Goal: Task Accomplishment & Management: Use online tool/utility

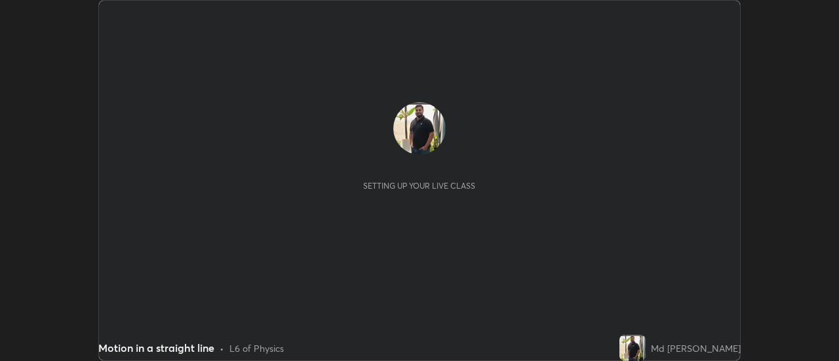
scroll to position [361, 839]
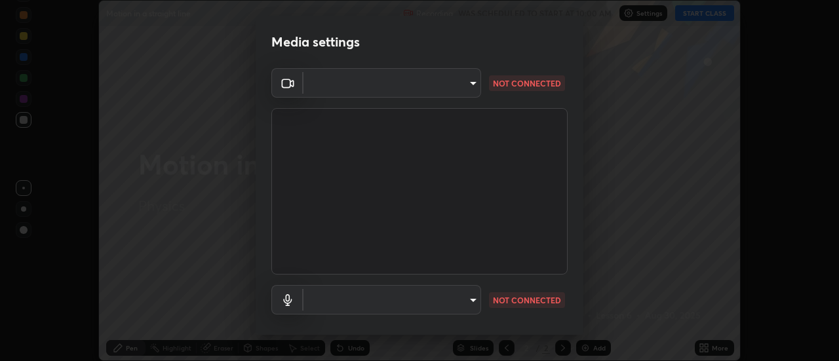
type input "22fd1baf326a4dc2477b81f4db25bcd6a257ae2ff3fe6e8918437301c5c1cc95"
type input "default"
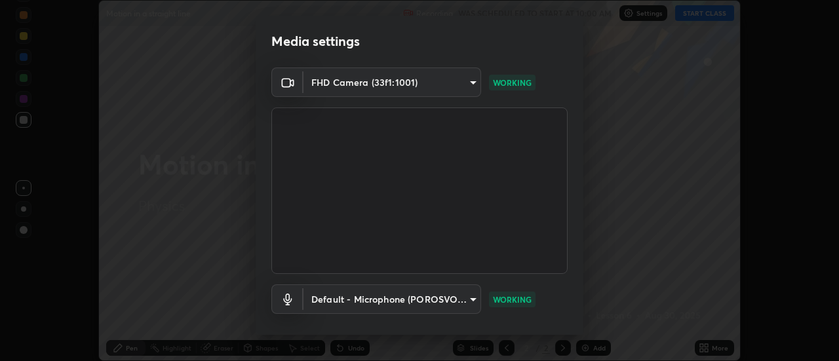
scroll to position [69, 0]
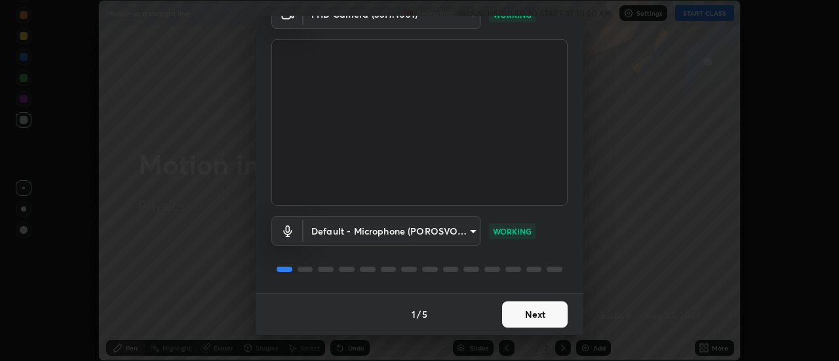
click at [545, 311] on button "Next" at bounding box center [535, 315] width 66 height 26
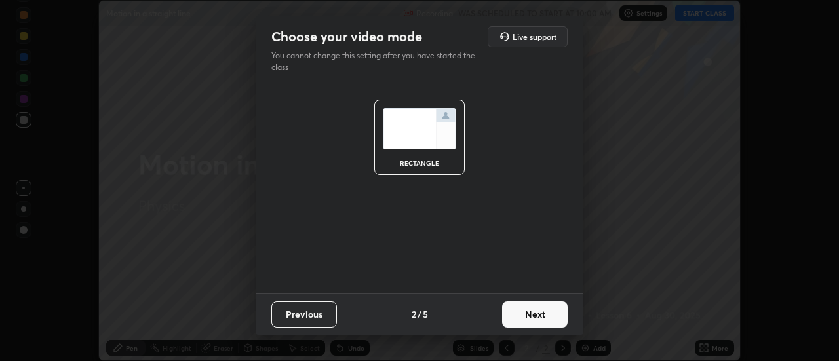
scroll to position [0, 0]
click at [553, 317] on button "Next" at bounding box center [535, 315] width 66 height 26
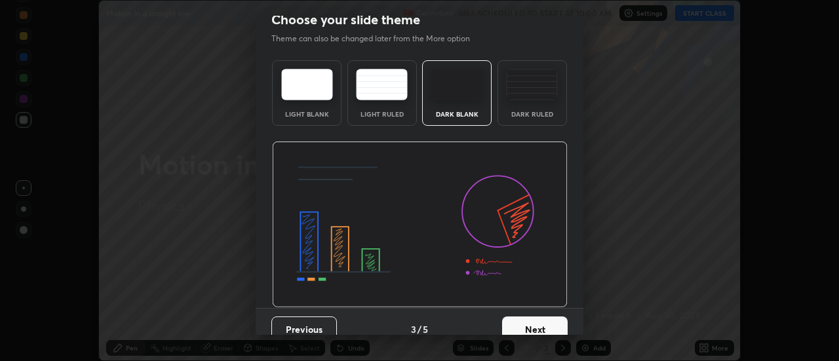
scroll to position [32, 0]
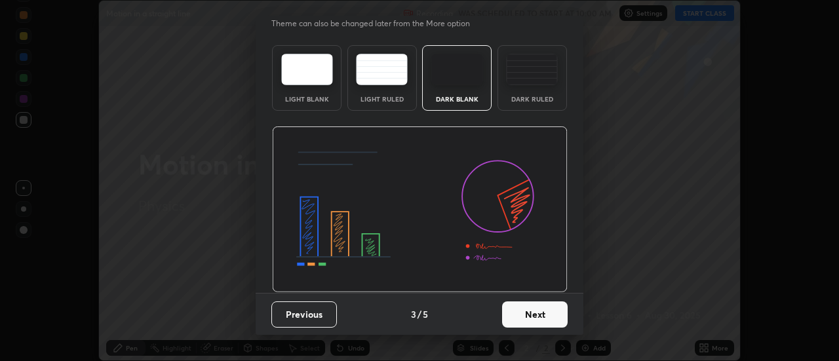
click at [539, 317] on button "Next" at bounding box center [535, 315] width 66 height 26
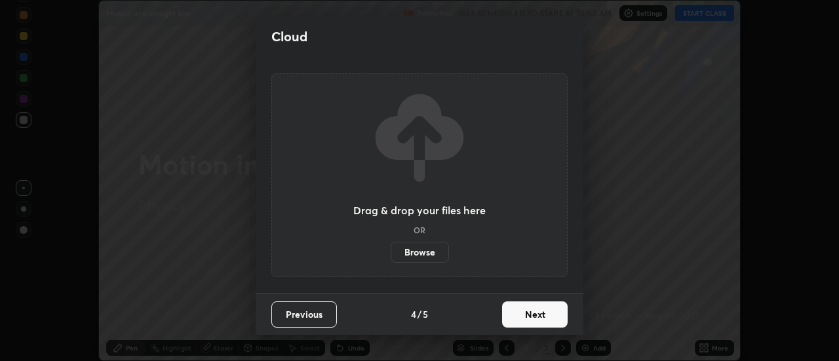
click at [547, 317] on button "Next" at bounding box center [535, 315] width 66 height 26
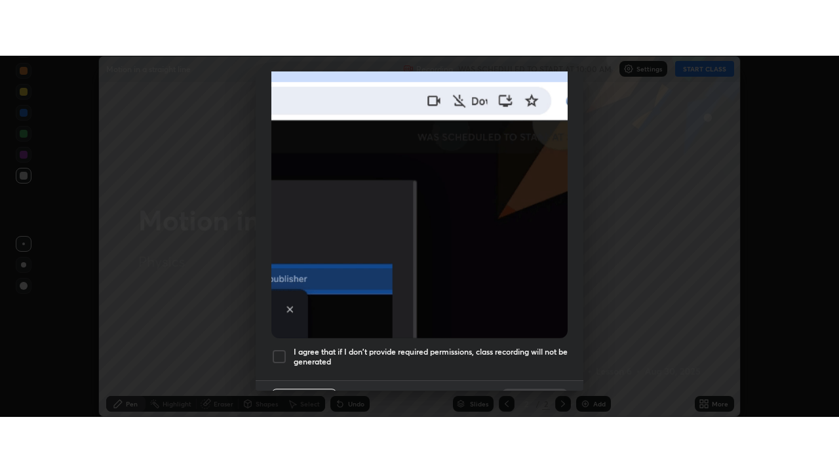
scroll to position [336, 0]
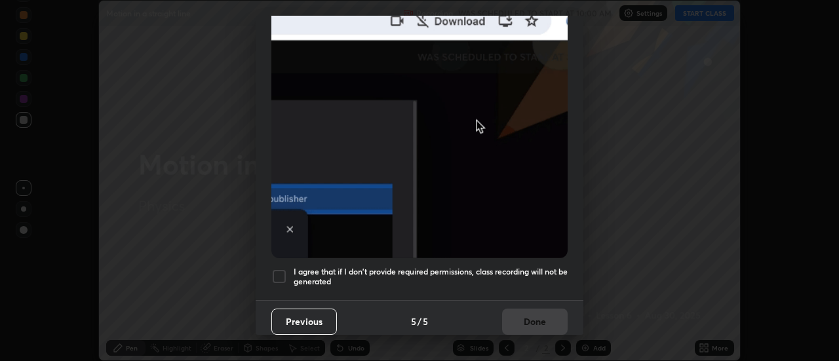
click at [279, 271] on div at bounding box center [279, 277] width 16 height 16
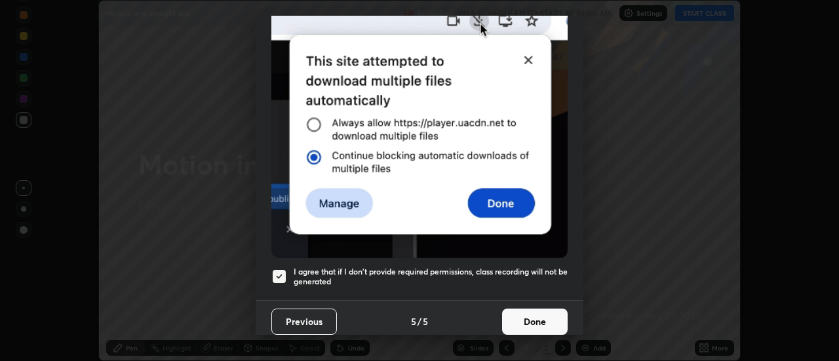
click at [530, 318] on button "Done" at bounding box center [535, 322] width 66 height 26
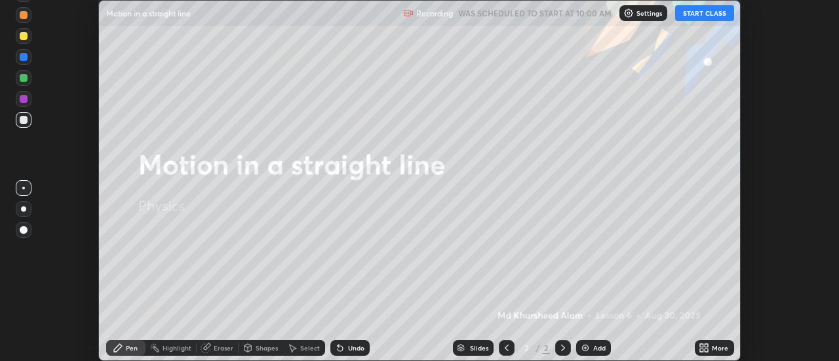
click at [707, 352] on icon at bounding box center [706, 350] width 3 height 3
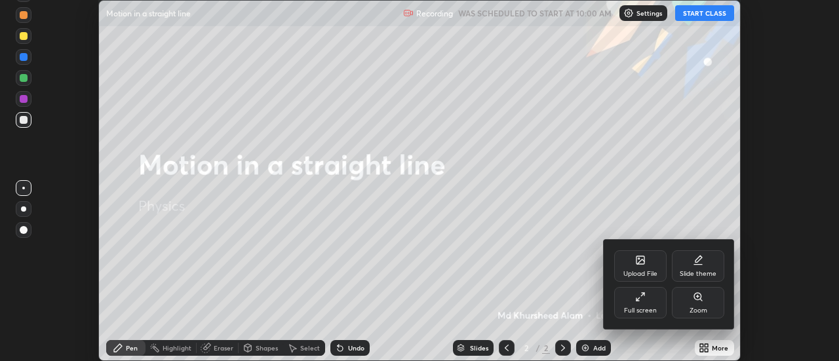
click at [631, 305] on div "Full screen" at bounding box center [640, 302] width 52 height 31
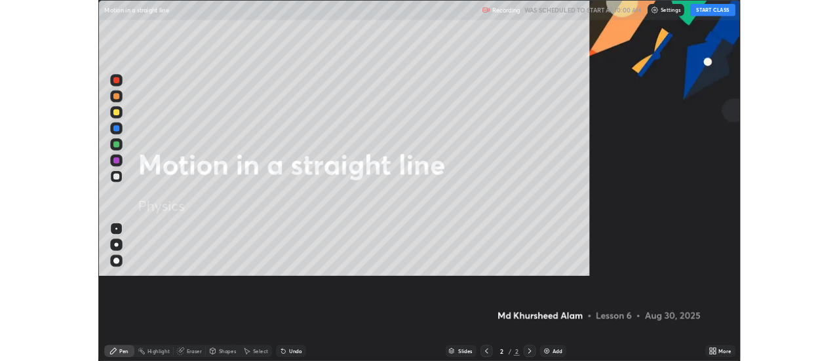
scroll to position [472, 839]
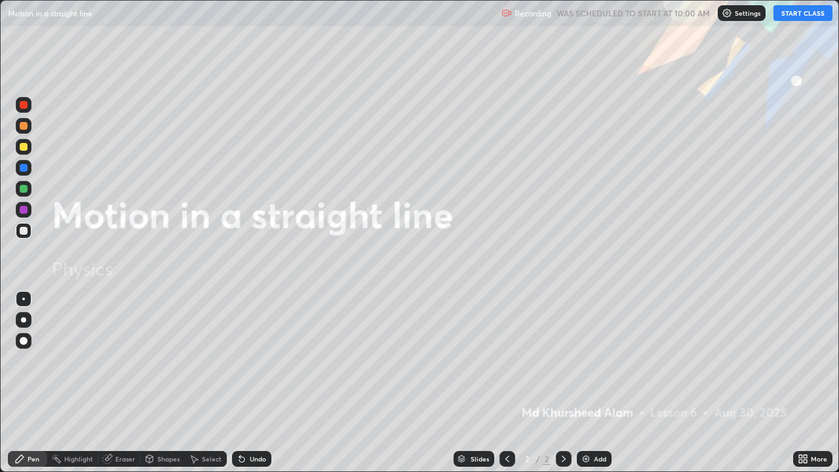
click at [792, 14] on button "START CLASS" at bounding box center [802, 13] width 59 height 16
click at [589, 360] on img at bounding box center [586, 459] width 10 height 10
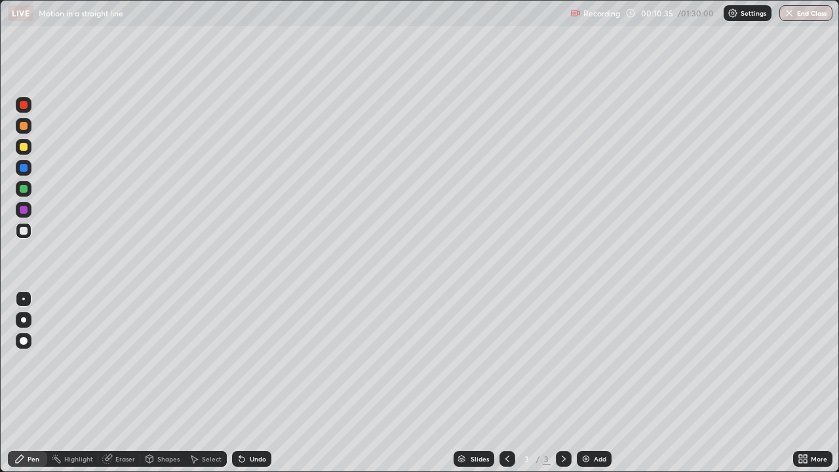
click at [598, 360] on div "Add" at bounding box center [594, 459] width 35 height 16
click at [252, 360] on div "Undo" at bounding box center [251, 459] width 39 height 16
click at [250, 360] on div "Undo" at bounding box center [258, 459] width 16 height 7
click at [585, 360] on img at bounding box center [586, 459] width 10 height 10
click at [243, 360] on icon at bounding box center [242, 459] width 10 height 10
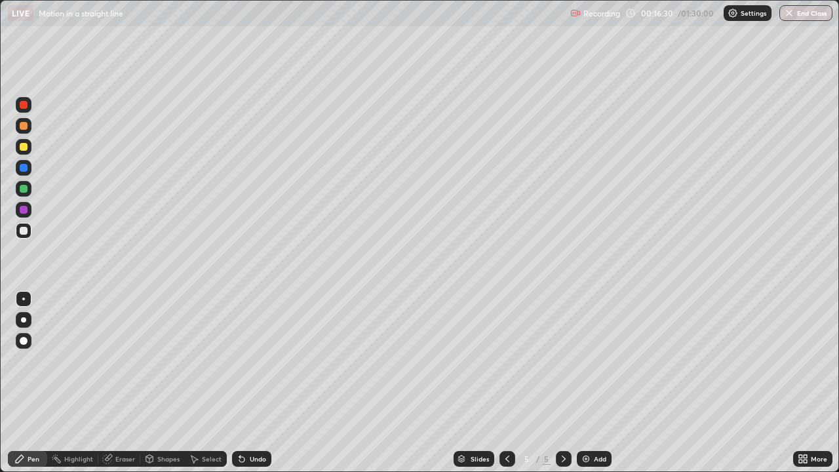
click at [244, 360] on icon at bounding box center [242, 459] width 10 height 10
click at [246, 360] on div "Undo" at bounding box center [251, 459] width 39 height 16
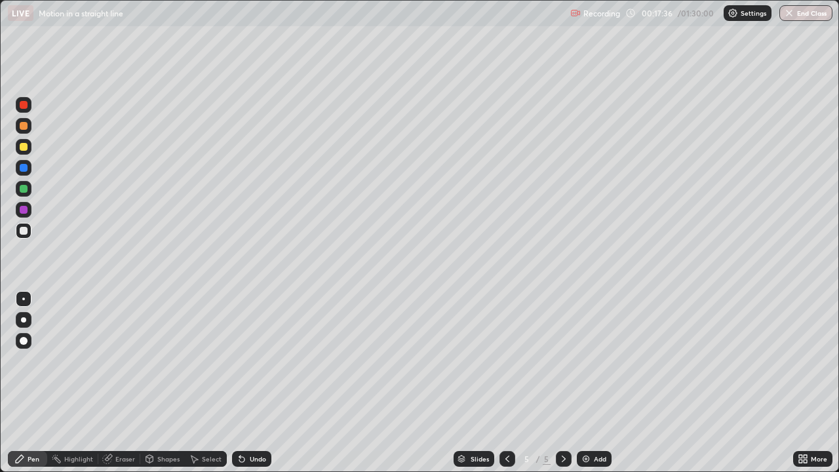
click at [251, 360] on div "Undo" at bounding box center [258, 459] width 16 height 7
click at [255, 360] on div "Undo" at bounding box center [258, 459] width 16 height 7
click at [254, 360] on div "Undo" at bounding box center [258, 459] width 16 height 7
click at [591, 360] on div "Add" at bounding box center [594, 459] width 35 height 16
click at [585, 360] on img at bounding box center [586, 459] width 10 height 10
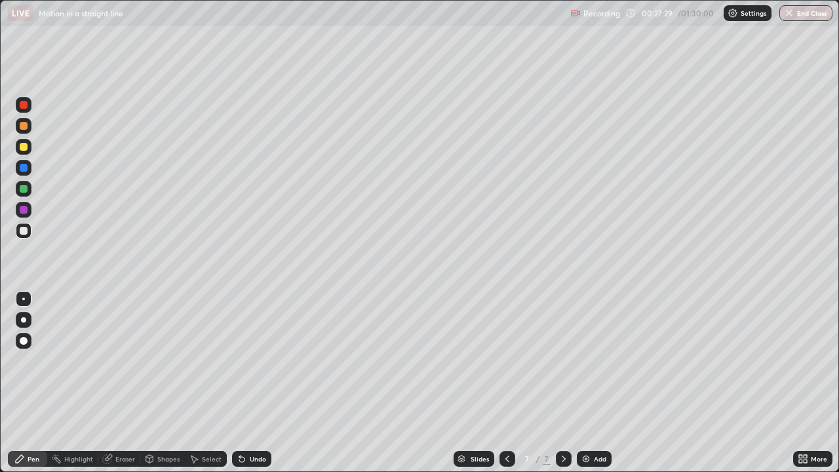
click at [246, 360] on div "Undo" at bounding box center [251, 459] width 39 height 16
click at [591, 360] on div "Add" at bounding box center [594, 459] width 35 height 16
click at [246, 360] on div "Undo" at bounding box center [251, 459] width 39 height 16
click at [587, 360] on img at bounding box center [586, 459] width 10 height 10
click at [247, 360] on div "Undo" at bounding box center [251, 459] width 39 height 16
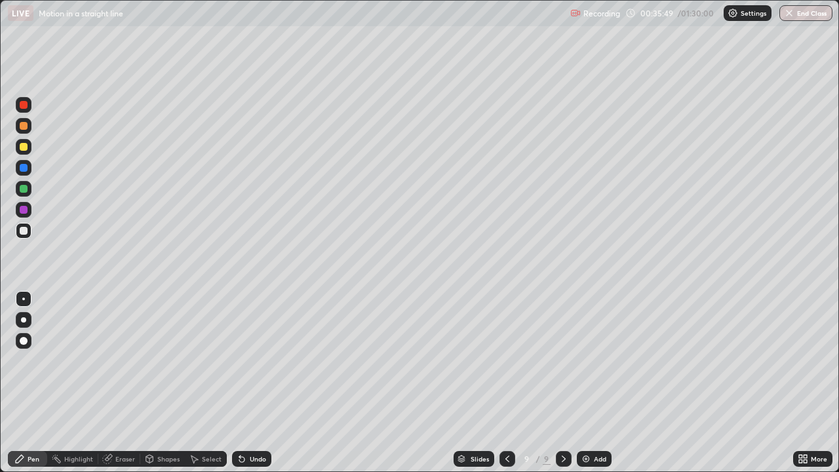
click at [250, 360] on div "Undo" at bounding box center [258, 459] width 16 height 7
click at [242, 360] on icon at bounding box center [241, 459] width 5 height 5
click at [250, 360] on div "Undo" at bounding box center [258, 459] width 16 height 7
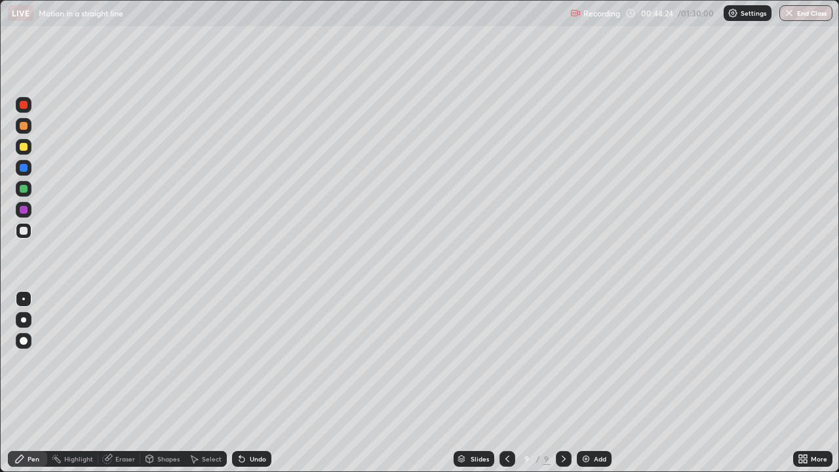
click at [585, 360] on img at bounding box center [586, 459] width 10 height 10
click at [506, 360] on icon at bounding box center [506, 459] width 10 height 10
click at [562, 360] on icon at bounding box center [563, 459] width 10 height 10
click at [583, 360] on img at bounding box center [586, 459] width 10 height 10
click at [26, 60] on div "Erase all" at bounding box center [23, 235] width 31 height 419
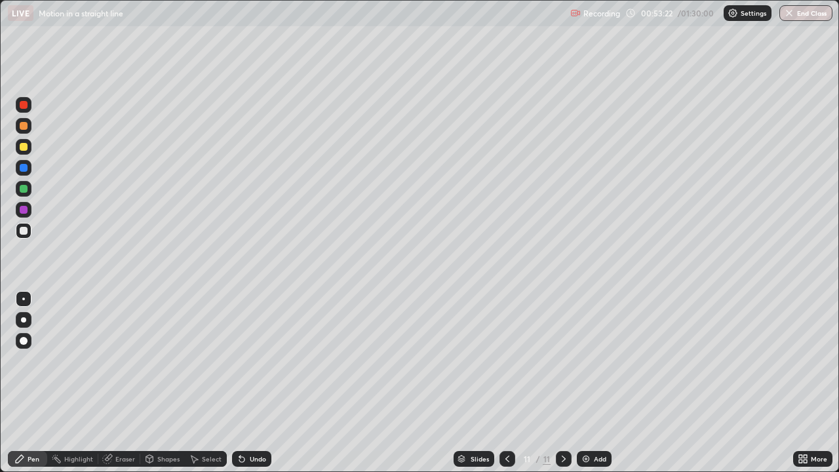
click at [590, 360] on div "Add" at bounding box center [594, 459] width 35 height 16
click at [504, 360] on icon at bounding box center [507, 459] width 10 height 10
click at [506, 360] on icon at bounding box center [507, 459] width 10 height 10
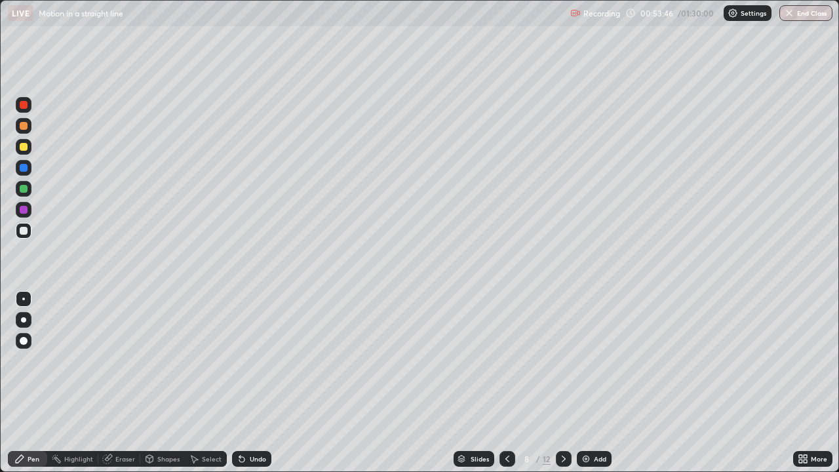
click at [507, 360] on icon at bounding box center [507, 459] width 10 height 10
click at [506, 360] on icon at bounding box center [507, 459] width 10 height 10
click at [562, 360] on icon at bounding box center [563, 459] width 10 height 10
click at [507, 360] on icon at bounding box center [507, 459] width 10 height 10
click at [505, 360] on icon at bounding box center [507, 459] width 10 height 10
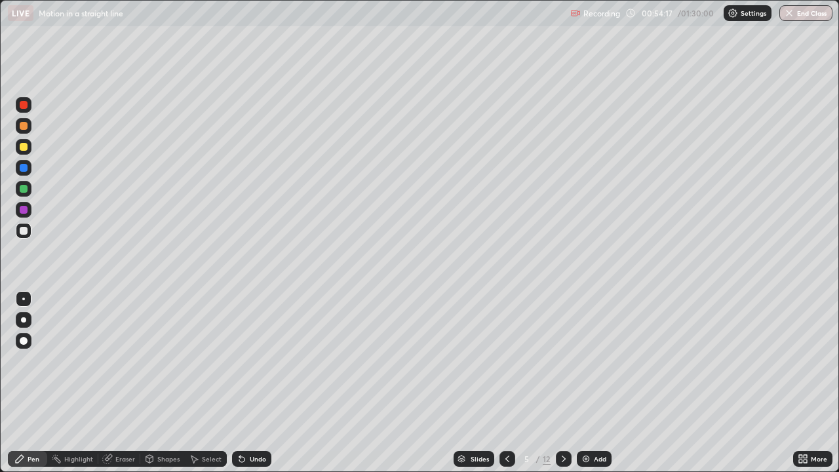
click at [560, 360] on icon at bounding box center [563, 459] width 10 height 10
click at [560, 360] on div at bounding box center [564, 459] width 16 height 16
click at [562, 360] on icon at bounding box center [563, 459] width 10 height 10
click at [560, 360] on icon at bounding box center [563, 459] width 10 height 10
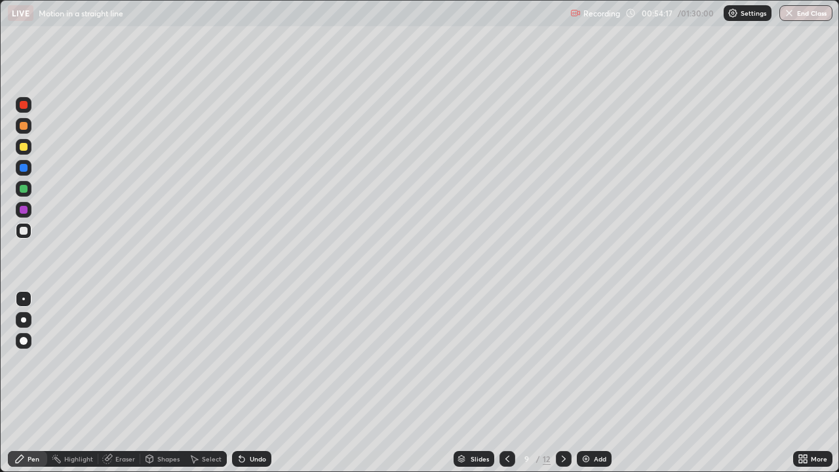
click at [562, 360] on icon at bounding box center [563, 459] width 10 height 10
click at [562, 360] on icon at bounding box center [564, 459] width 4 height 7
click at [594, 360] on div "Add" at bounding box center [594, 459] width 35 height 16
click at [9, 360] on div "Pen" at bounding box center [27, 459] width 39 height 16
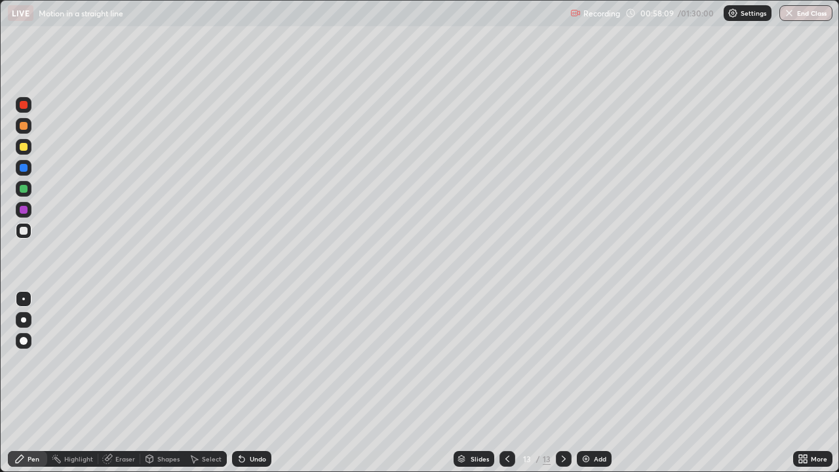
click at [26, 132] on div at bounding box center [24, 126] width 16 height 16
click at [252, 360] on div "Undo" at bounding box center [258, 459] width 16 height 7
click at [254, 360] on div "Undo" at bounding box center [258, 459] width 16 height 7
click at [121, 360] on div "Eraser" at bounding box center [125, 459] width 20 height 7
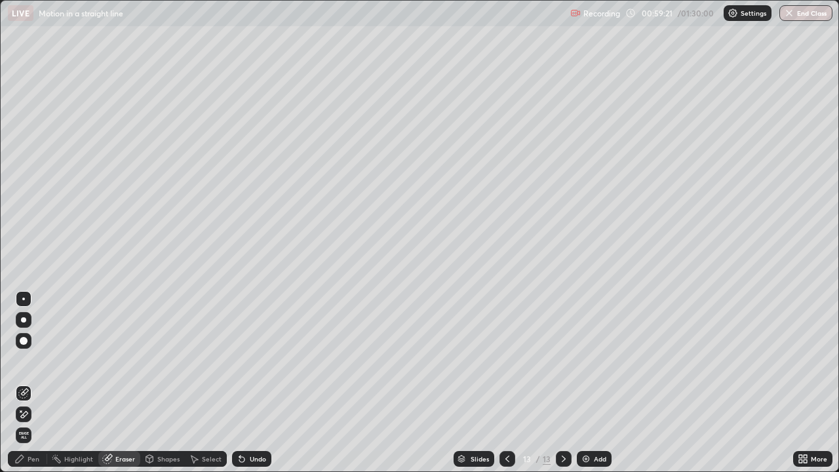
click at [33, 360] on div "Pen" at bounding box center [27, 459] width 39 height 16
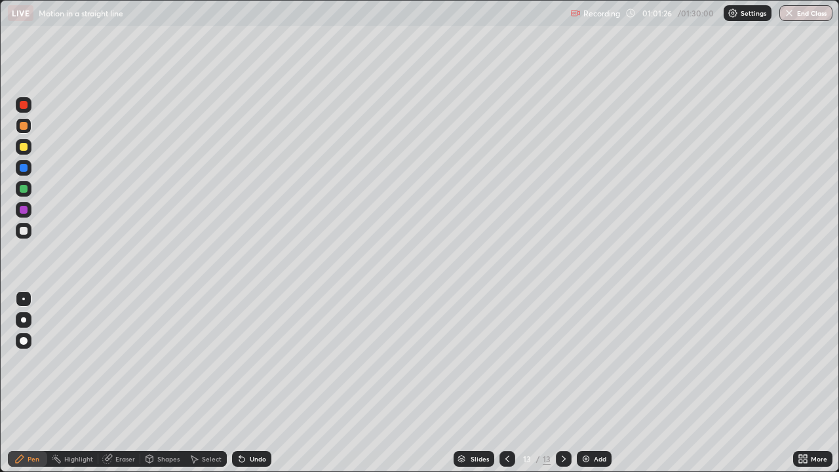
click at [501, 360] on div at bounding box center [507, 459] width 16 height 26
click at [507, 360] on icon at bounding box center [507, 459] width 4 height 7
click at [556, 360] on div at bounding box center [564, 459] width 16 height 16
click at [560, 360] on icon at bounding box center [563, 459] width 10 height 10
click at [562, 360] on icon at bounding box center [563, 459] width 10 height 10
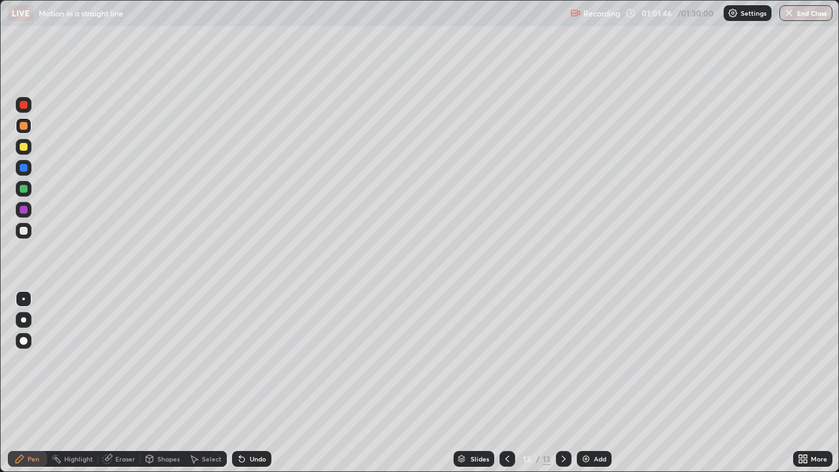
click at [598, 360] on div "Add" at bounding box center [594, 459] width 35 height 16
click at [499, 360] on div at bounding box center [507, 459] width 16 height 16
click at [511, 360] on div at bounding box center [507, 459] width 16 height 16
click at [562, 360] on icon at bounding box center [563, 459] width 10 height 10
click at [564, 360] on icon at bounding box center [563, 459] width 10 height 10
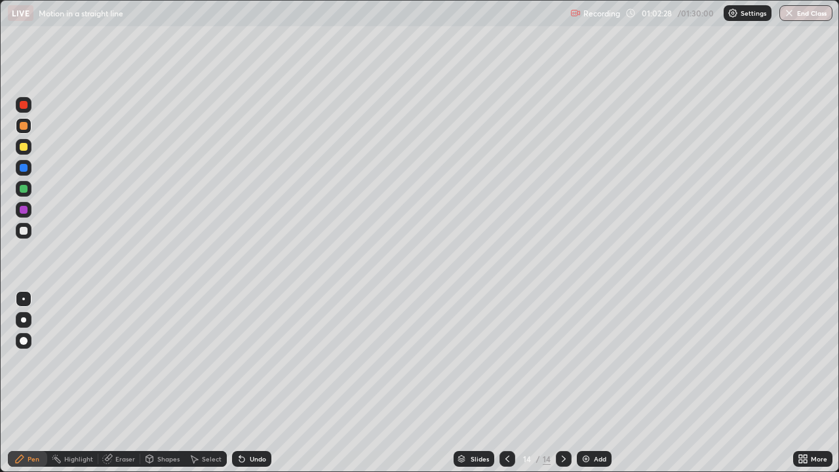
click at [506, 360] on icon at bounding box center [507, 459] width 10 height 10
click at [509, 360] on div at bounding box center [507, 459] width 16 height 16
click at [556, 360] on div at bounding box center [564, 459] width 16 height 16
click at [564, 360] on icon at bounding box center [563, 459] width 10 height 10
click at [113, 360] on div "Eraser" at bounding box center [119, 459] width 42 height 16
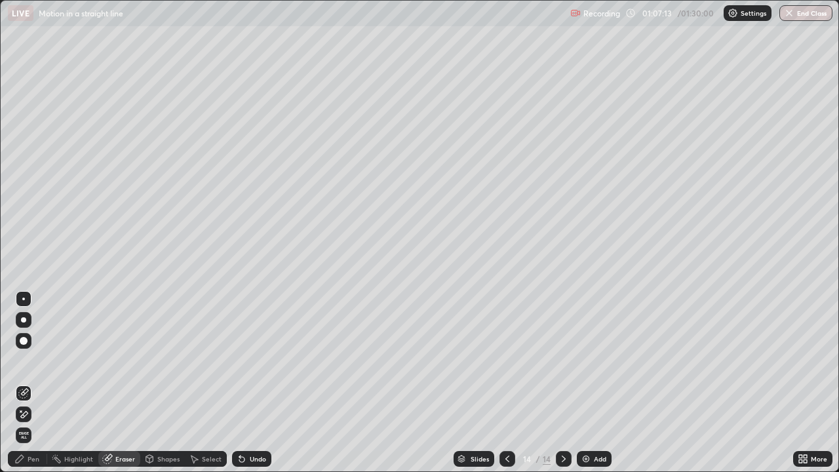
click at [21, 360] on icon at bounding box center [19, 459] width 10 height 10
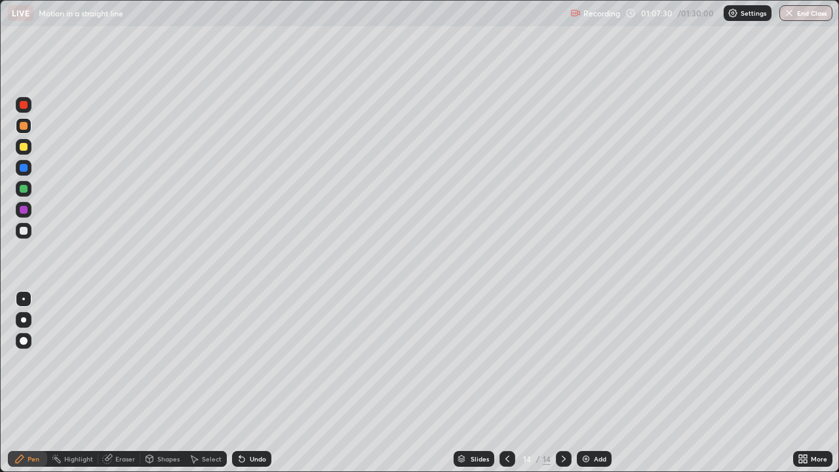
click at [123, 360] on div "Eraser" at bounding box center [125, 459] width 20 height 7
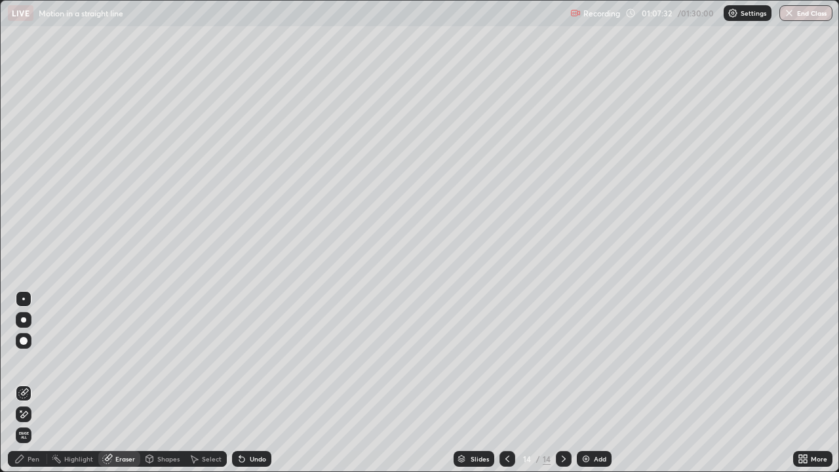
click at [19, 360] on icon at bounding box center [19, 459] width 10 height 10
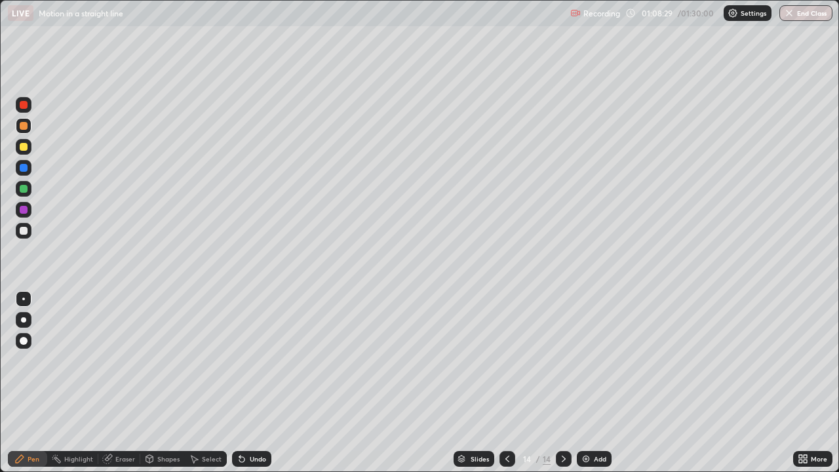
click at [250, 360] on div "Undo" at bounding box center [258, 459] width 16 height 7
click at [592, 360] on div "Add" at bounding box center [594, 459] width 35 height 16
click at [247, 360] on div "Undo" at bounding box center [251, 459] width 39 height 16
click at [24, 147] on div at bounding box center [24, 147] width 8 height 8
click at [23, 174] on div at bounding box center [24, 168] width 16 height 16
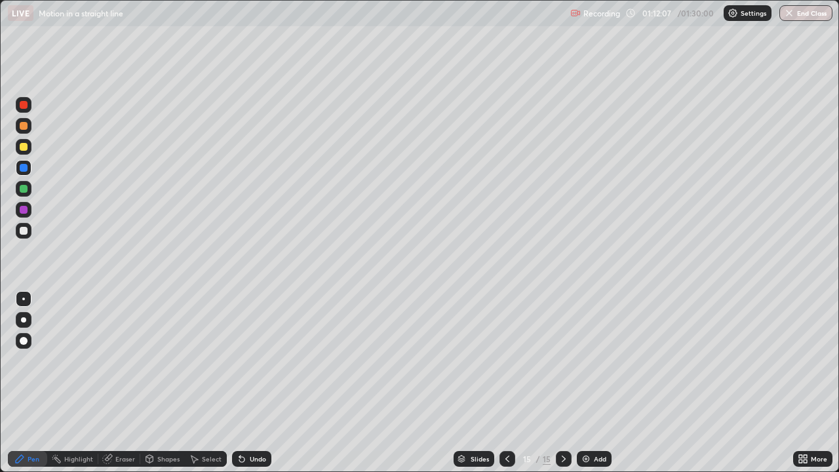
click at [250, 360] on div "Undo" at bounding box center [258, 459] width 16 height 7
click at [600, 360] on div "Add" at bounding box center [600, 459] width 12 height 7
click at [250, 360] on div "Undo" at bounding box center [258, 459] width 16 height 7
click at [253, 360] on div "Undo" at bounding box center [258, 459] width 16 height 7
click at [21, 214] on div at bounding box center [24, 210] width 16 height 16
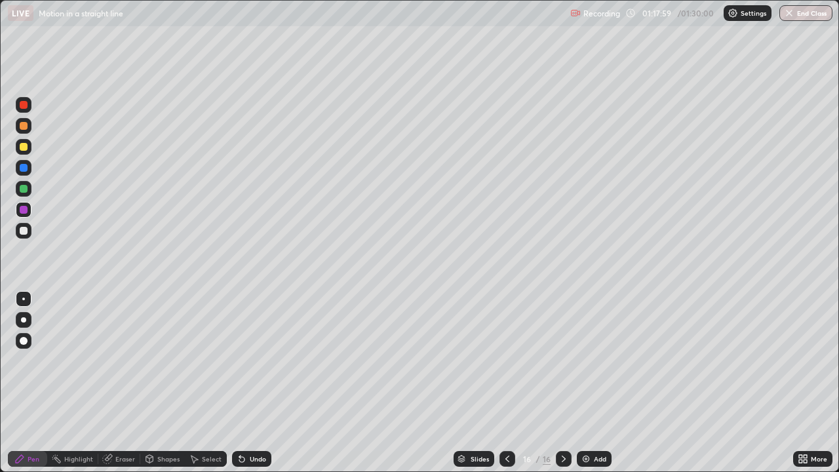
click at [22, 360] on icon at bounding box center [19, 459] width 10 height 10
click at [808, 14] on button "End Class" at bounding box center [805, 13] width 53 height 16
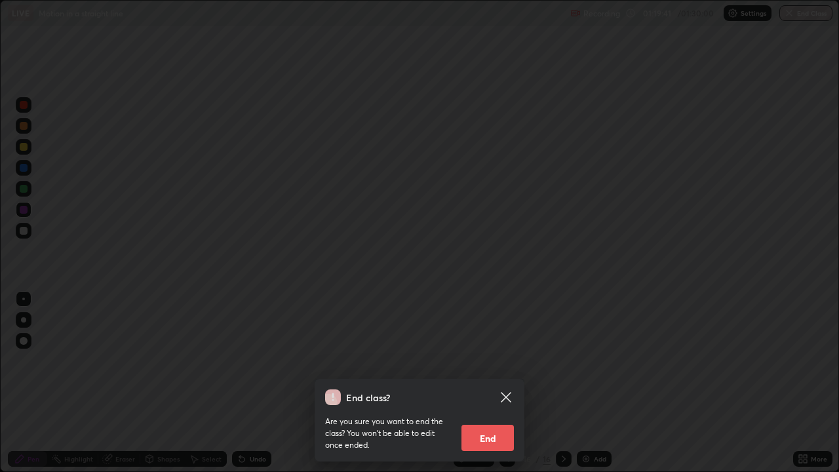
click at [482, 360] on button "End" at bounding box center [487, 438] width 52 height 26
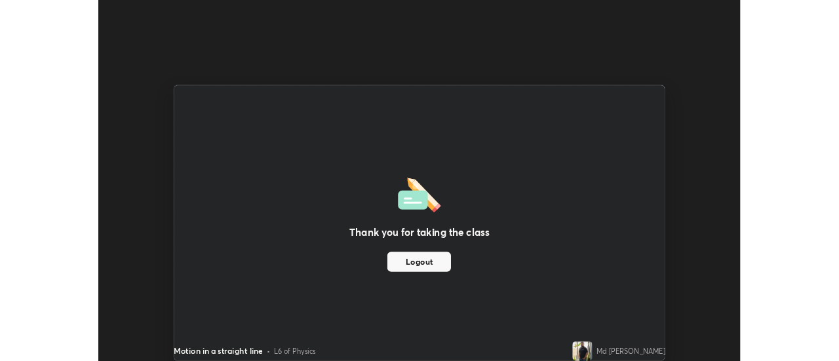
scroll to position [65183, 64706]
